Goal: Information Seeking & Learning: Learn about a topic

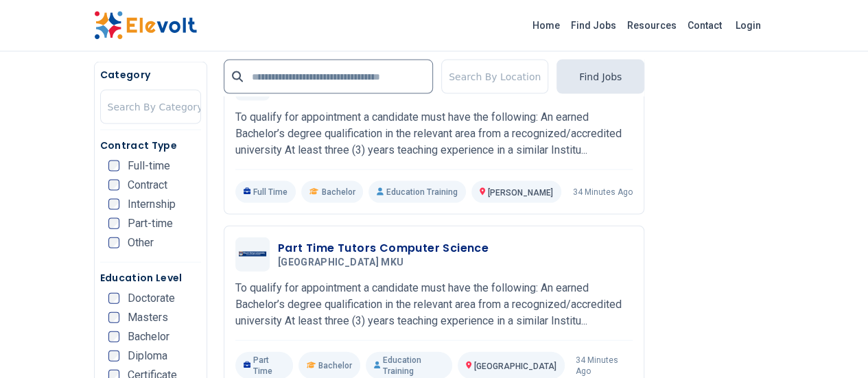
scroll to position [1579, 0]
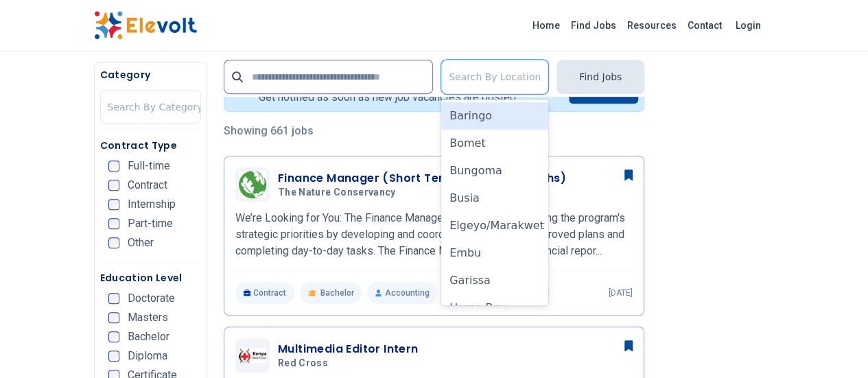
scroll to position [306, 0]
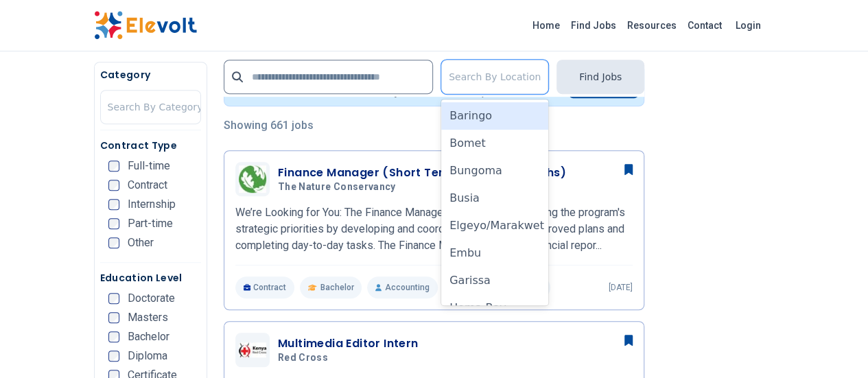
click at [178, 25] on div "Home Find Jobs Resources Contact Login" at bounding box center [434, 25] width 703 height 29
click at [138, 151] on h5 "Contract Type" at bounding box center [150, 146] width 101 height 14
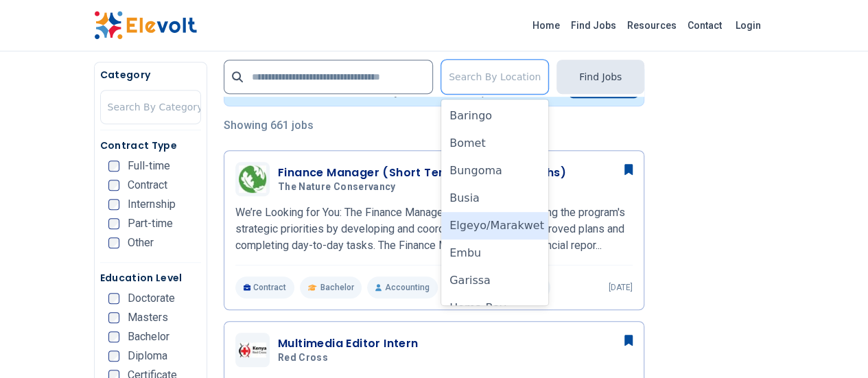
click at [322, 34] on div "Home Find Jobs Resources Contact Login" at bounding box center [434, 25] width 703 height 29
click at [370, 20] on div "Home Find Jobs Resources Contact Login" at bounding box center [434, 25] width 703 height 29
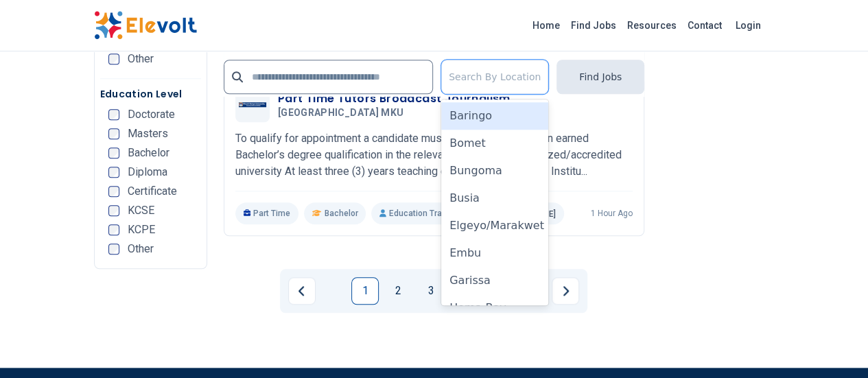
scroll to position [3102, 0]
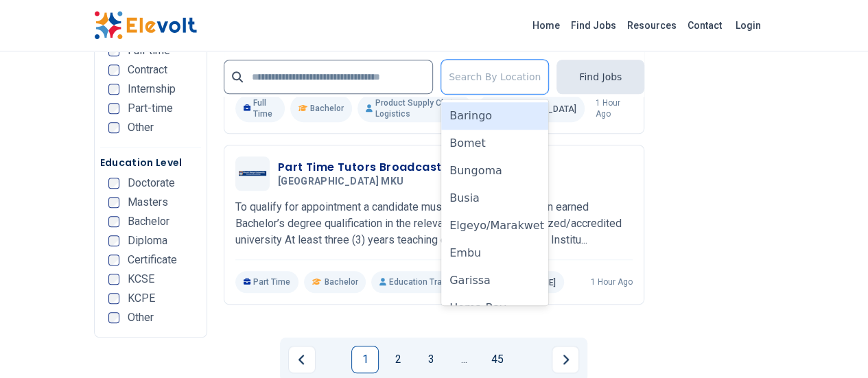
click at [365, 346] on link "1" at bounding box center [364, 359] width 27 height 27
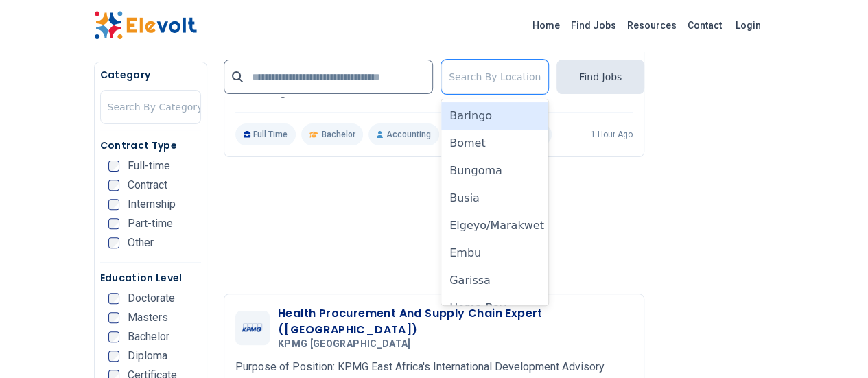
scroll to position [2761, 0]
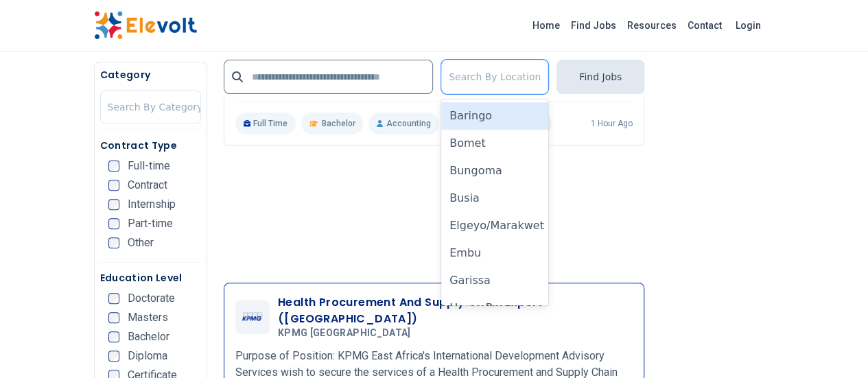
click at [388, 294] on div "Health Procurement And Supply Chain Expert ([GEOGRAPHIC_DATA]) KPMG [GEOGRAPHIC…" at bounding box center [433, 378] width 397 height 169
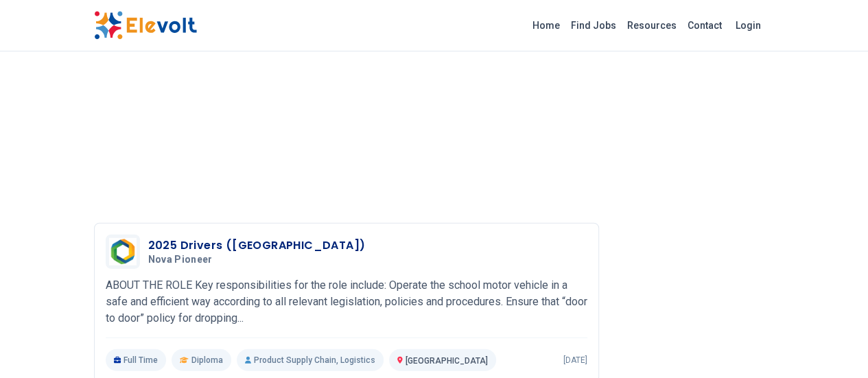
scroll to position [1736, 0]
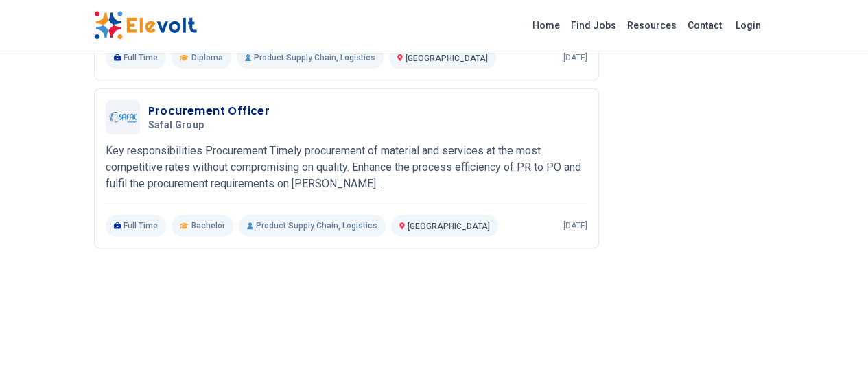
scroll to position [2795, 0]
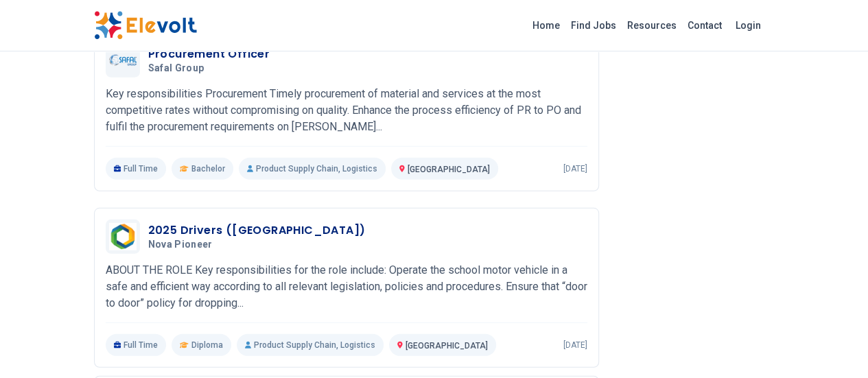
scroll to position [1869, 0]
